Goal: Book appointment/travel/reservation

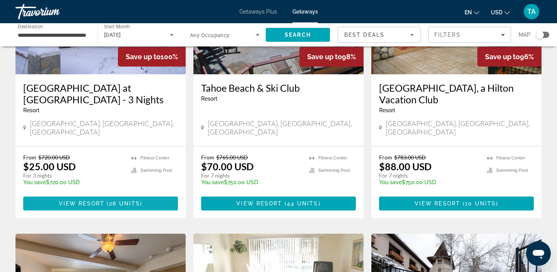
scroll to position [139, 0]
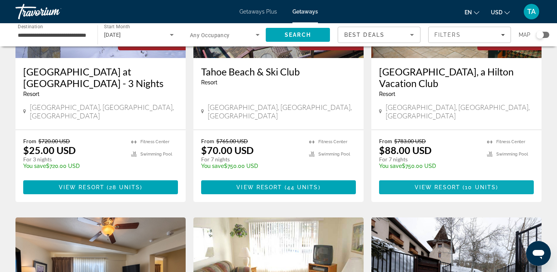
click at [439, 184] on span "View Resort" at bounding box center [437, 187] width 46 height 6
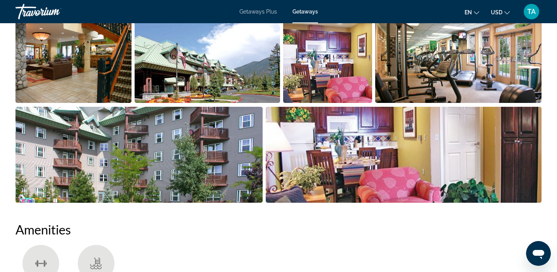
scroll to position [63, 0]
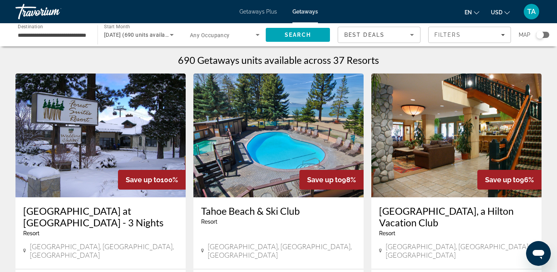
click at [43, 35] on input "**********" at bounding box center [53, 35] width 70 height 9
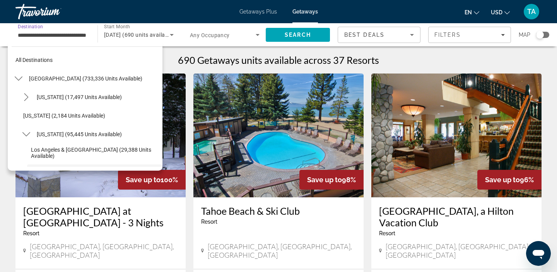
scroll to position [65, 0]
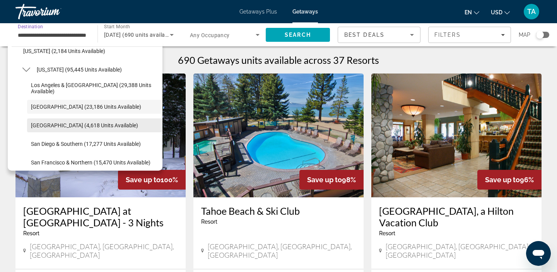
click at [37, 125] on span "[GEOGRAPHIC_DATA] (4,618 units available)" at bounding box center [84, 125] width 107 height 6
type input "**********"
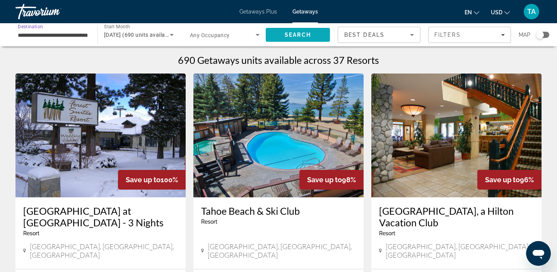
click at [308, 33] on span "Search" at bounding box center [298, 35] width 26 height 6
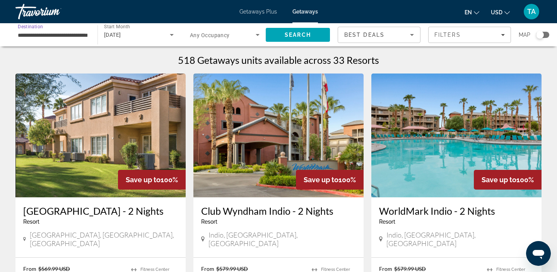
click at [21, 36] on input "**********" at bounding box center [53, 35] width 70 height 9
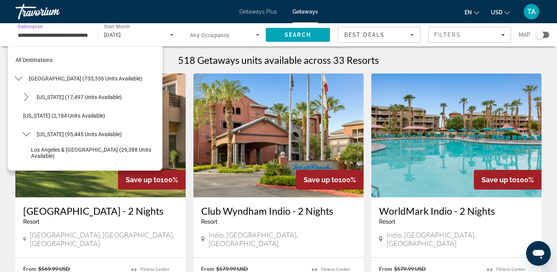
scroll to position [83, 0]
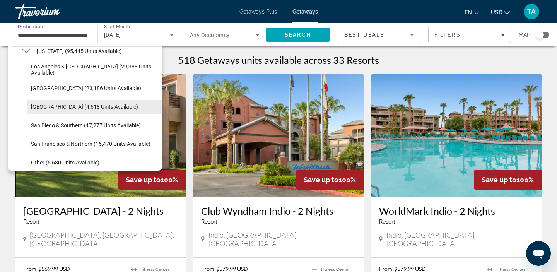
click at [37, 110] on span "Select destination: Palm Springs (4,618 units available)" at bounding box center [94, 106] width 135 height 19
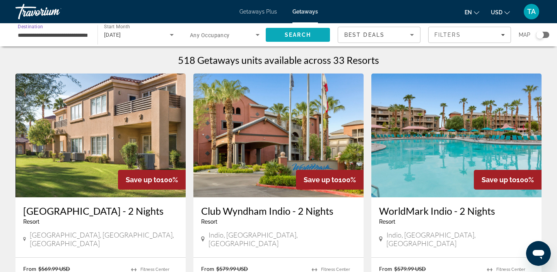
click at [308, 36] on span "Search" at bounding box center [298, 35] width 26 height 6
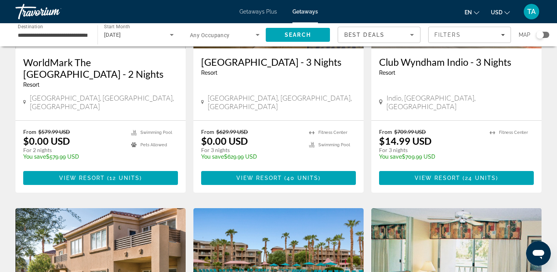
scroll to position [421, 0]
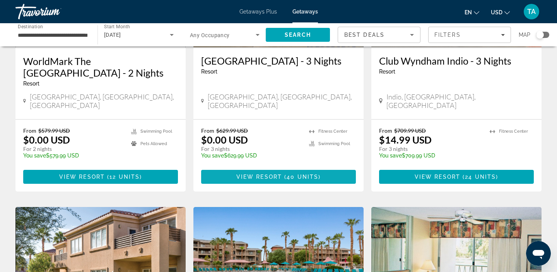
click at [256, 174] on span "View Resort" at bounding box center [259, 177] width 46 height 6
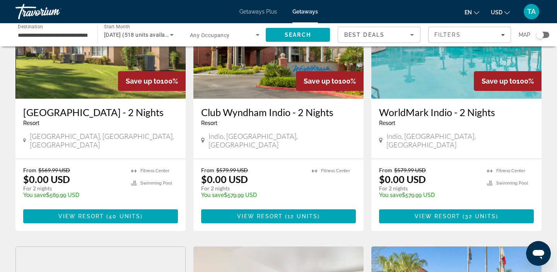
scroll to position [97, 0]
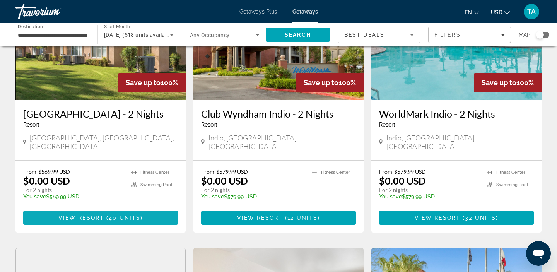
click at [41, 221] on span "Main content" at bounding box center [100, 217] width 155 height 19
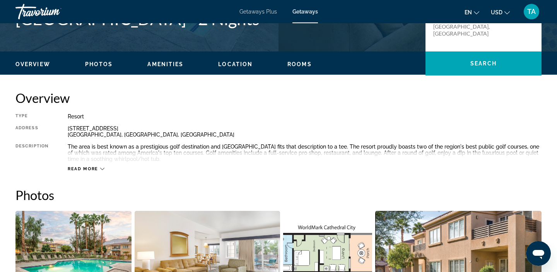
scroll to position [200, 0]
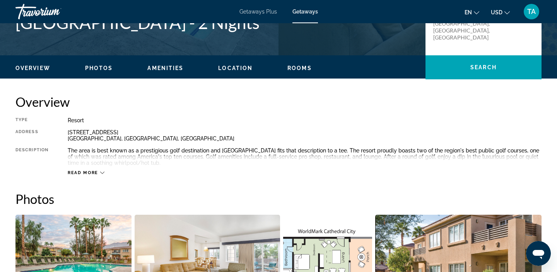
click at [81, 172] on span "Read more" at bounding box center [83, 172] width 31 height 5
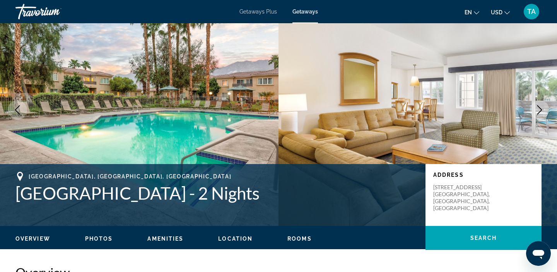
scroll to position [0, 0]
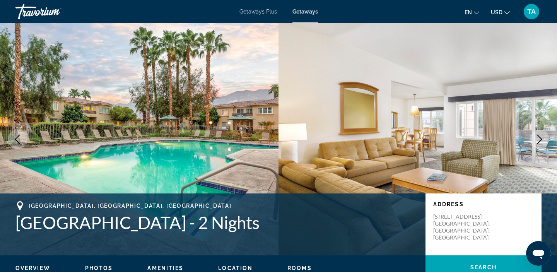
click at [256, 14] on span "Getaways Plus" at bounding box center [257, 12] width 37 height 6
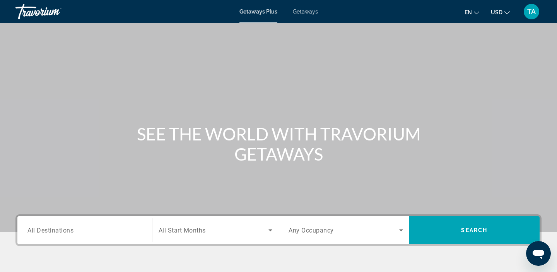
click at [67, 229] on span "All Destinations" at bounding box center [50, 229] width 46 height 7
click at [67, 229] on input "Destination All Destinations" at bounding box center [84, 230] width 114 height 9
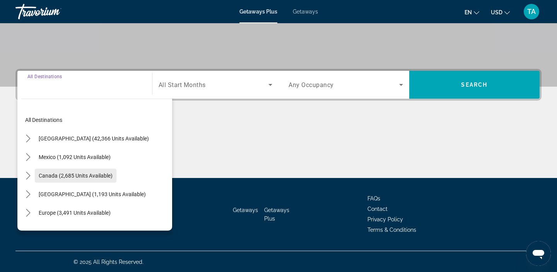
scroll to position [146, 0]
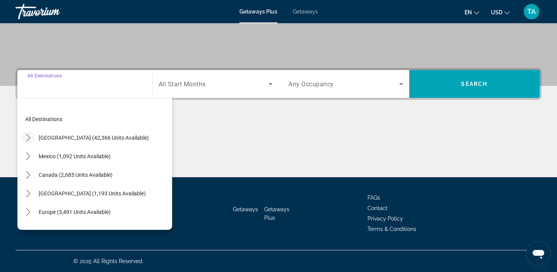
click at [34, 140] on mat-icon "Toggle United States (42,366 units available) submenu" at bounding box center [28, 138] width 14 height 14
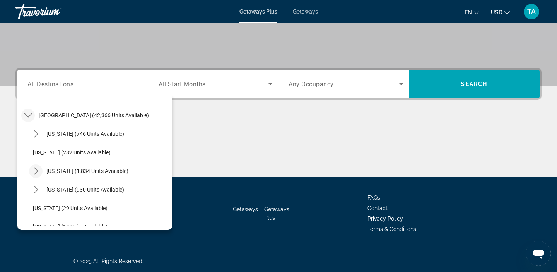
click at [35, 173] on icon "Toggle California (1,834 units available) submenu" at bounding box center [36, 171] width 4 height 8
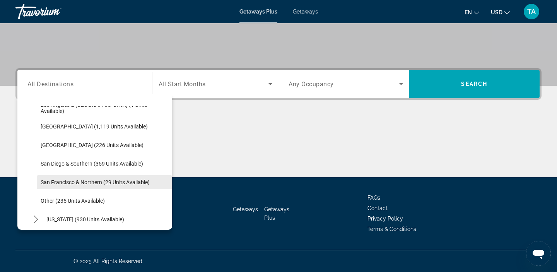
scroll to position [106, 0]
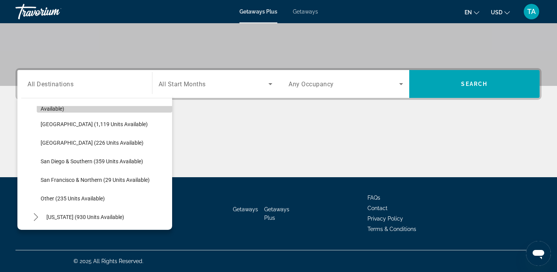
click at [81, 107] on span "Los Angeles & [GEOGRAPHIC_DATA] (1 units available)" at bounding box center [105, 105] width 128 height 12
type input "**********"
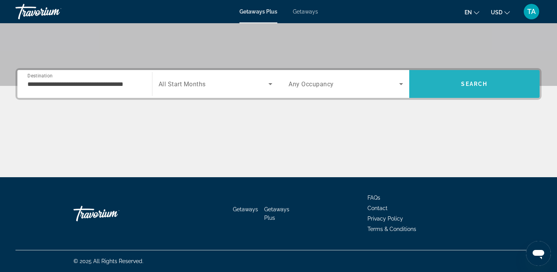
click at [470, 92] on span "Search" at bounding box center [474, 84] width 131 height 19
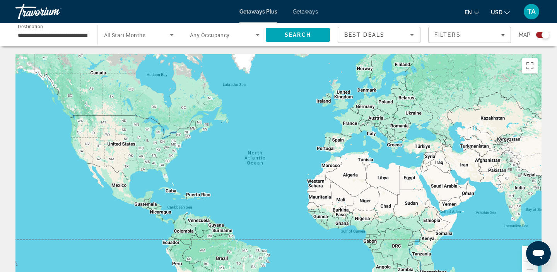
click at [305, 16] on div "Getaways Plus Getaways en English Español Français Italiano Português русский U…" at bounding box center [278, 12] width 557 height 20
click at [306, 10] on span "Getaways" at bounding box center [305, 12] width 25 height 6
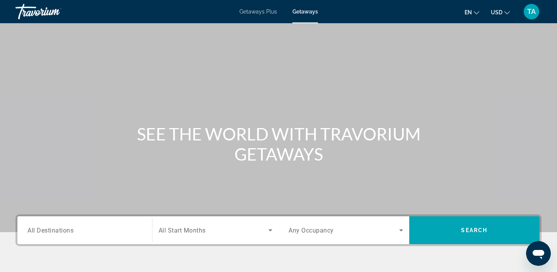
click at [41, 231] on span "All Destinations" at bounding box center [50, 229] width 46 height 7
click at [41, 231] on input "Destination All Destinations" at bounding box center [84, 230] width 114 height 9
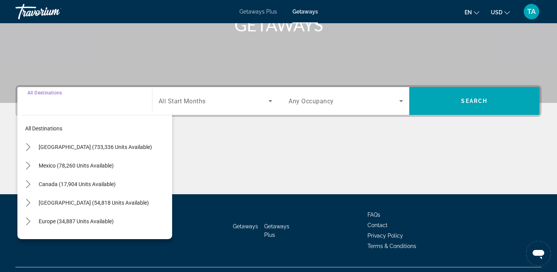
scroll to position [146, 0]
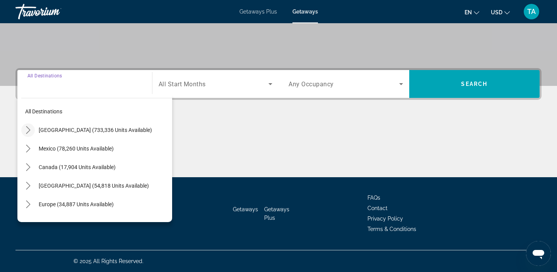
click at [27, 133] on icon "Toggle United States (733,336 units available) submenu" at bounding box center [28, 130] width 8 height 8
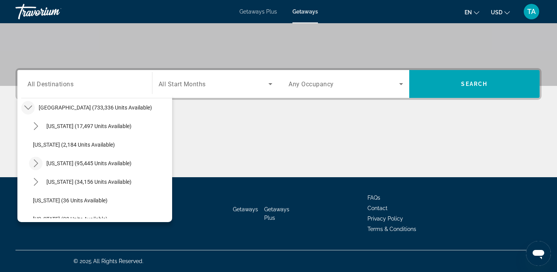
click at [39, 165] on icon "Toggle California (95,445 units available) submenu" at bounding box center [36, 163] width 8 height 8
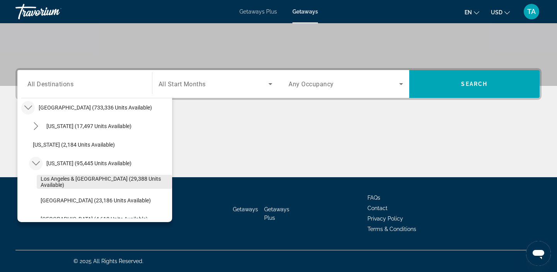
click at [43, 187] on span "Select destination: Los Angeles & Anaheim (29,388 units available)" at bounding box center [104, 181] width 135 height 19
type input "**********"
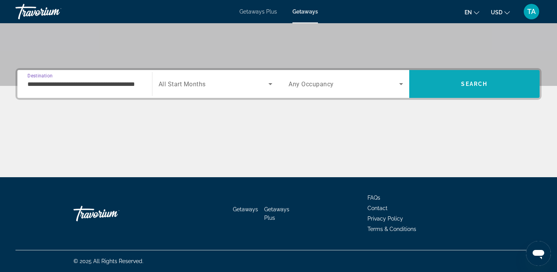
click at [428, 87] on span "Search" at bounding box center [474, 84] width 131 height 19
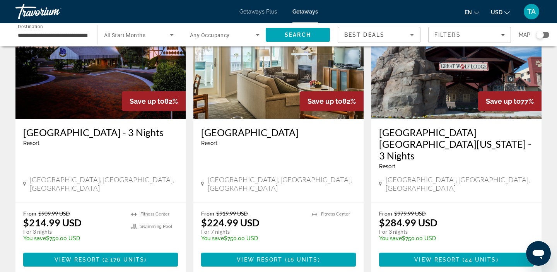
scroll to position [657, 0]
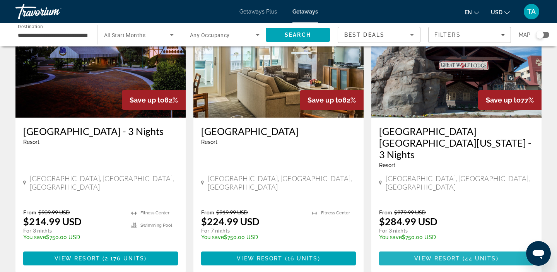
click at [426, 255] on span "View Resort" at bounding box center [437, 258] width 46 height 6
